Goal: Information Seeking & Learning: Find specific fact

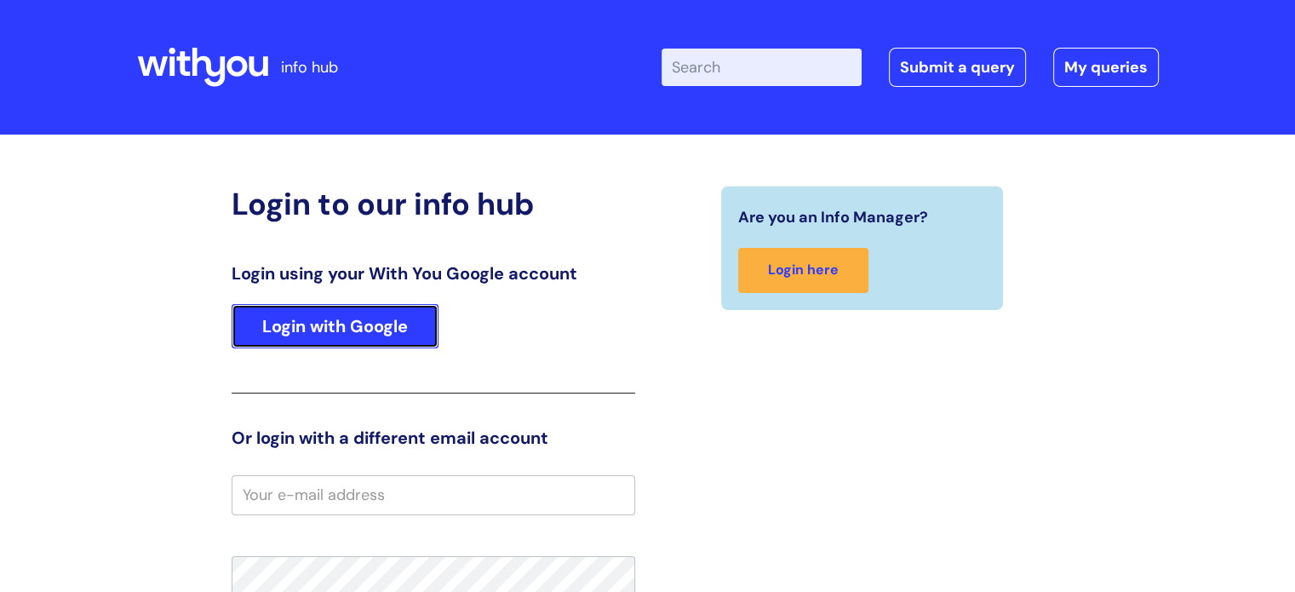
click at [314, 343] on link "Login with Google" at bounding box center [335, 326] width 207 height 44
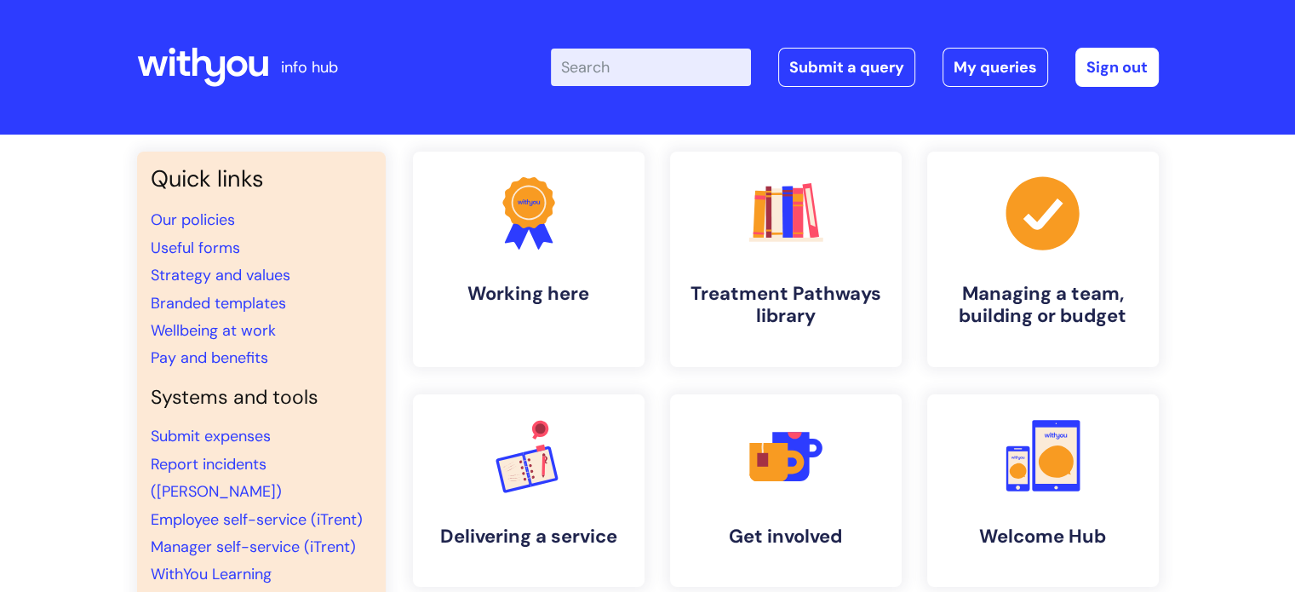
click at [606, 64] on input "Enter your search term here..." at bounding box center [651, 67] width 200 height 37
type input "internal"
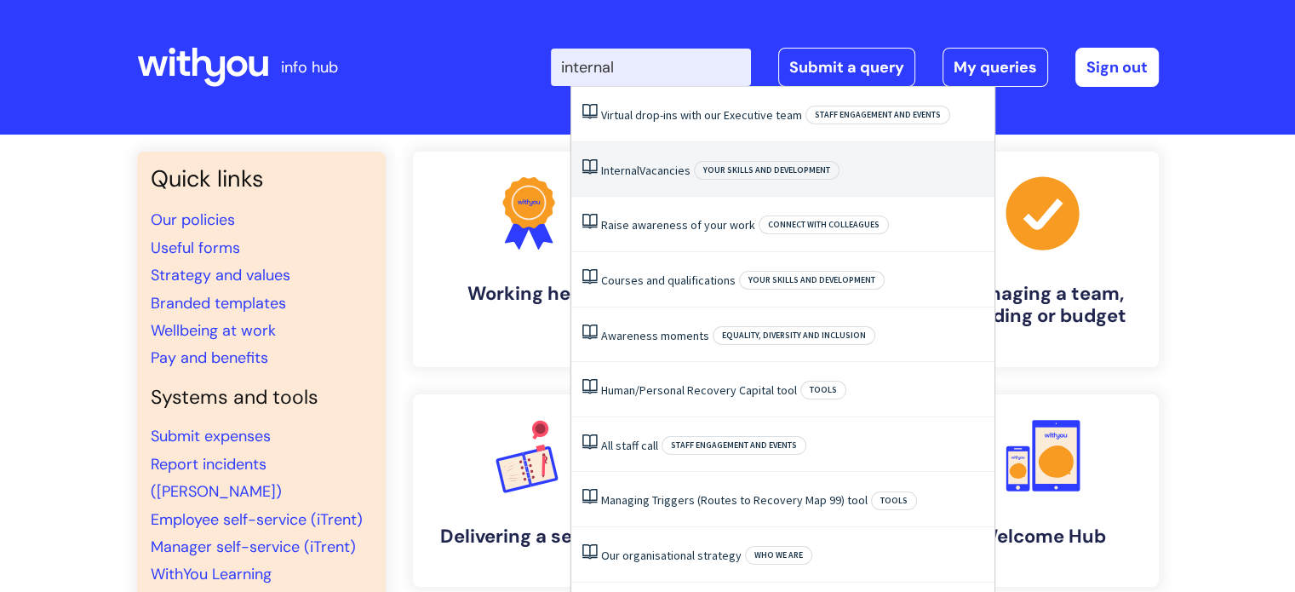
click at [641, 169] on link "Internal Vacancies" at bounding box center [645, 170] width 89 height 15
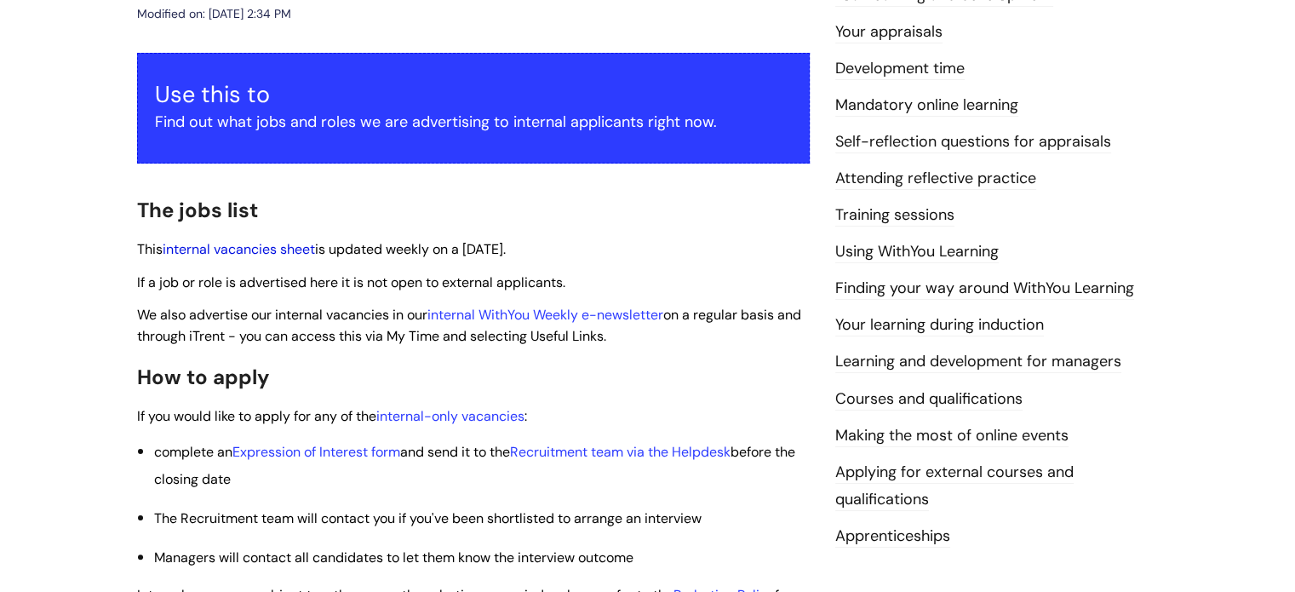
scroll to position [269, 0]
click at [260, 244] on link "internal vacancies sheet" at bounding box center [239, 249] width 152 height 18
